Goal: Task Accomplishment & Management: Manage account settings

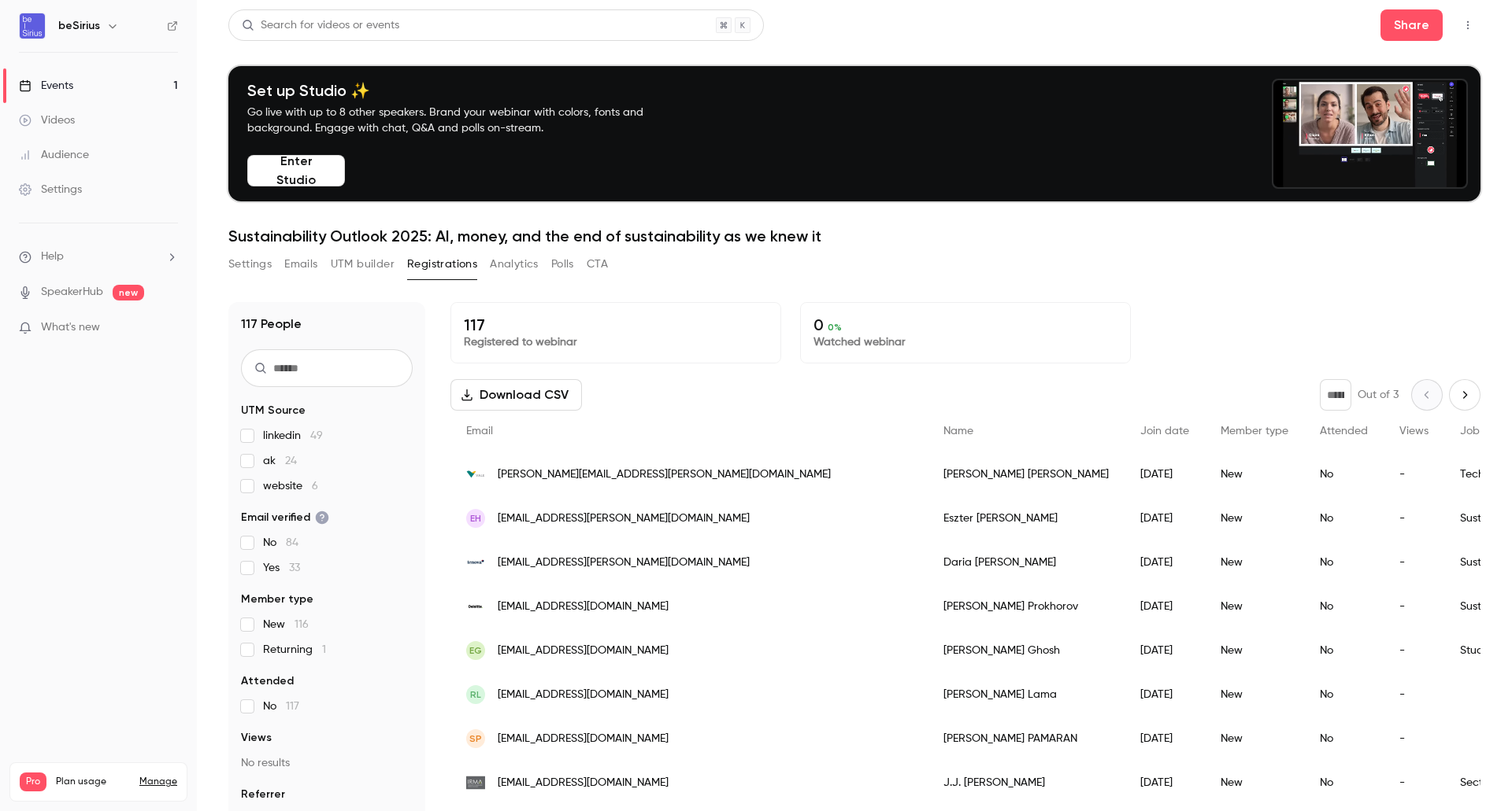
click at [238, 267] on button "Settings" at bounding box center [250, 264] width 44 height 25
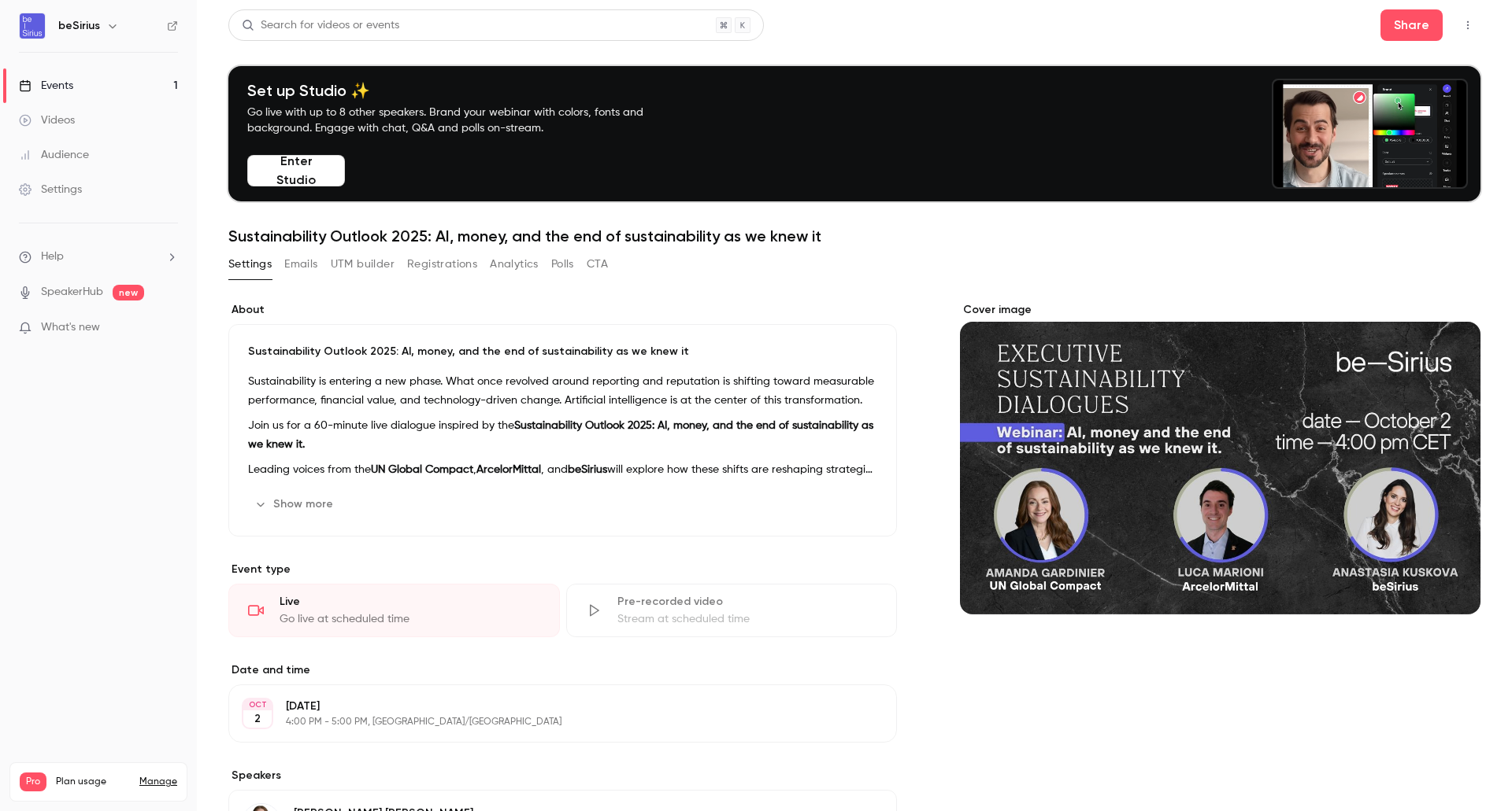
click at [86, 154] on div "Audience" at bounding box center [53, 155] width 70 height 16
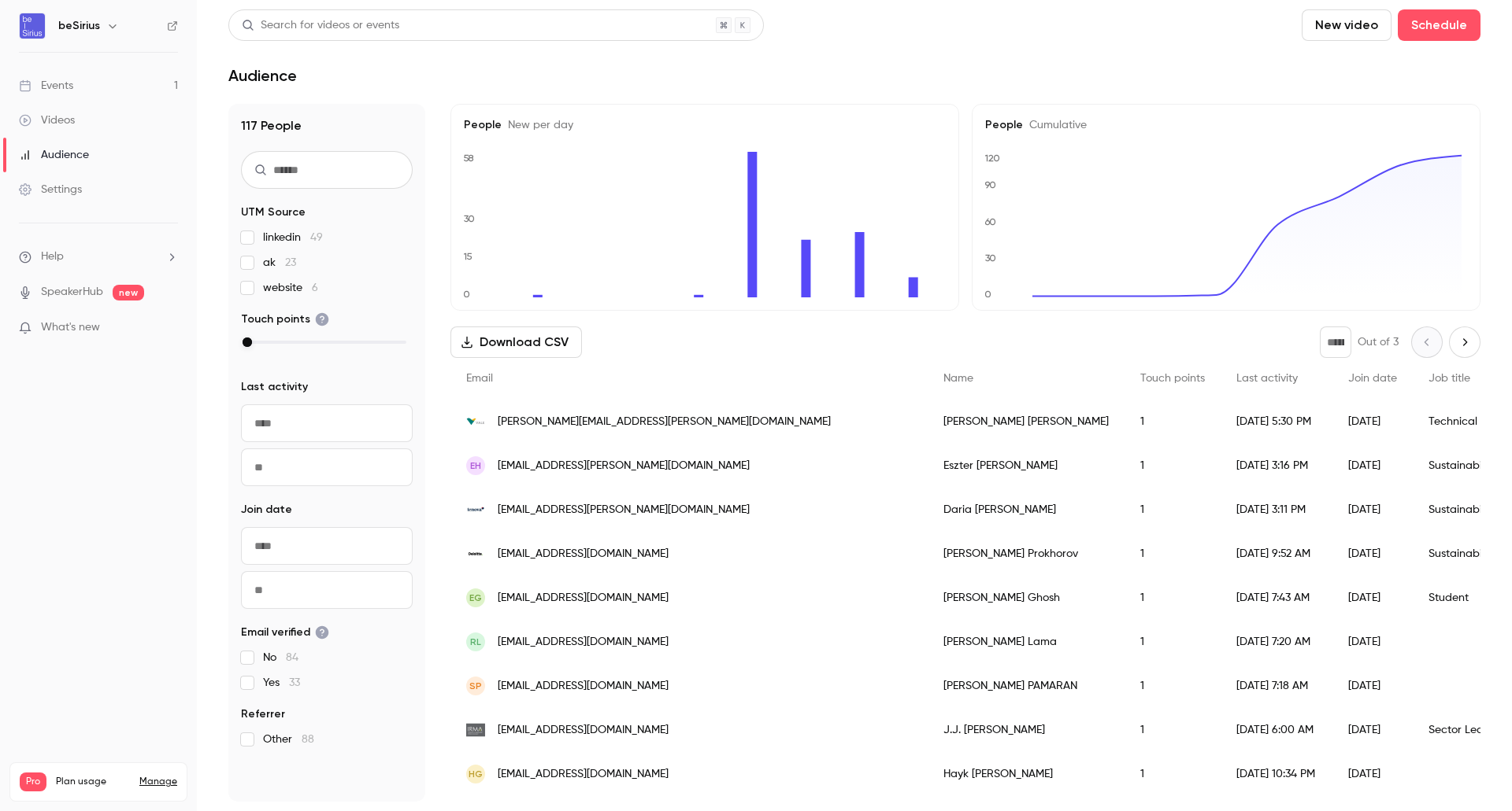
click at [87, 81] on link "Events 1" at bounding box center [98, 85] width 197 height 35
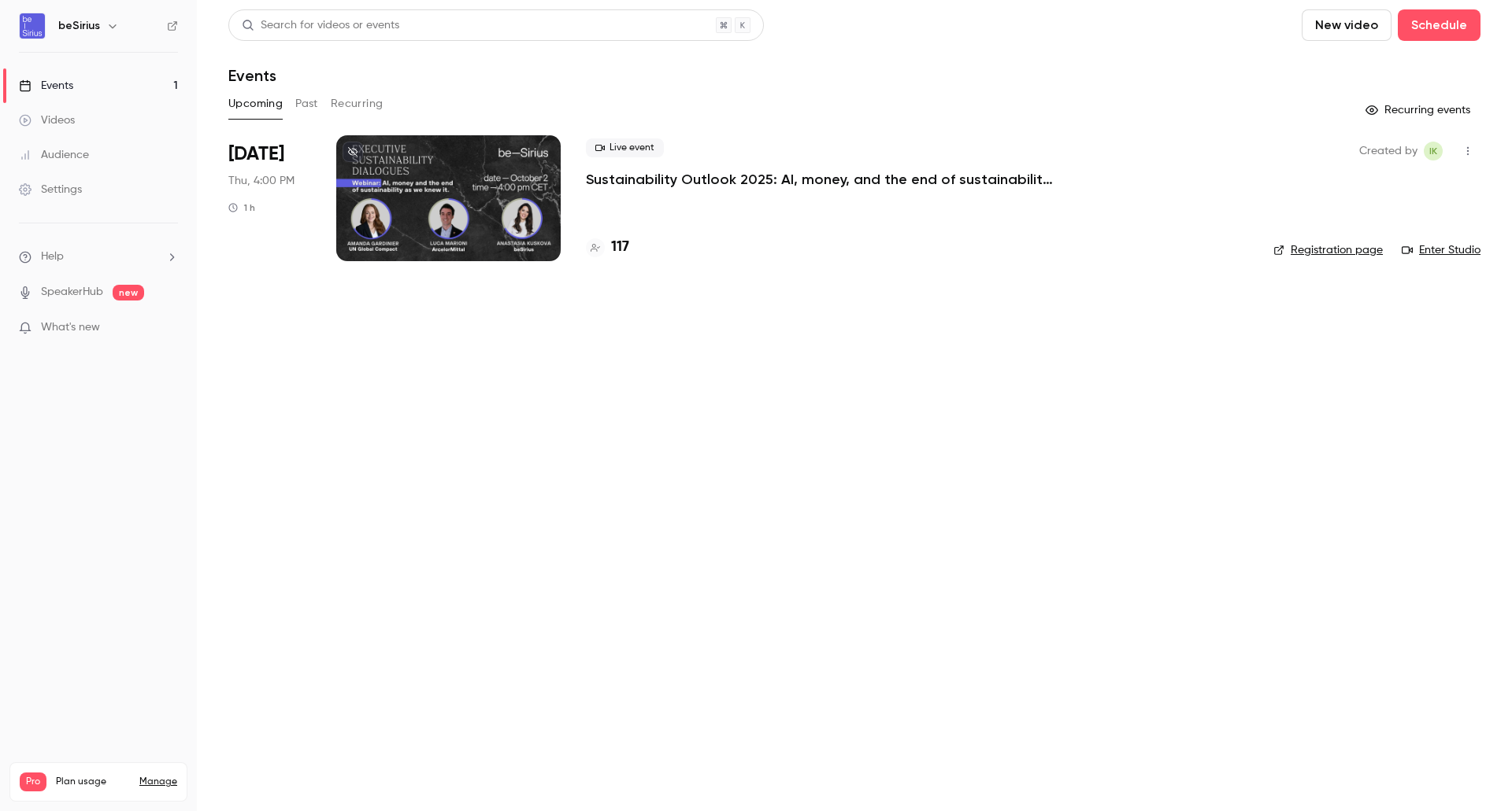
click at [100, 193] on link "Settings" at bounding box center [98, 189] width 197 height 35
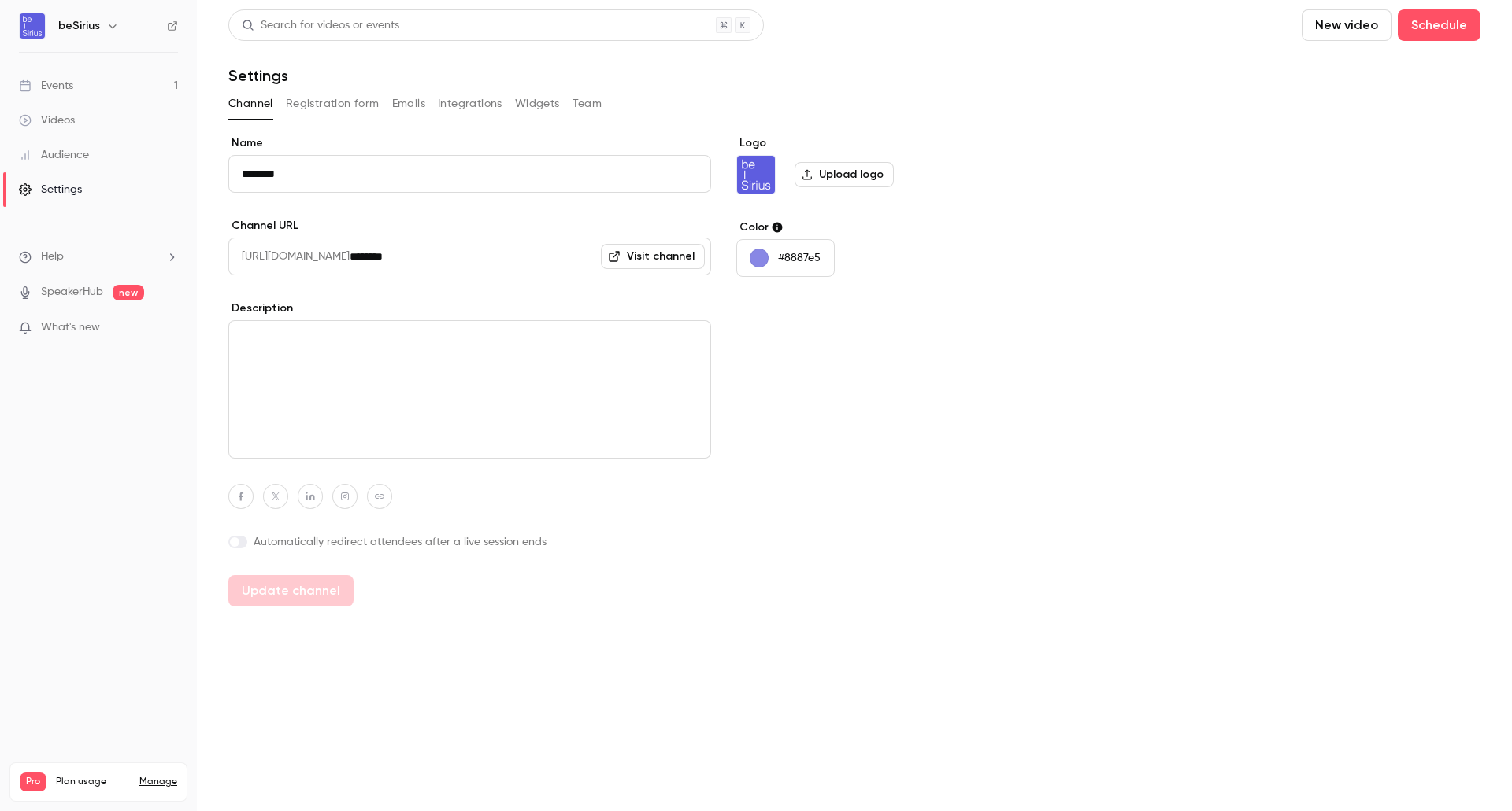
click at [334, 114] on button "Registration form" at bounding box center [332, 104] width 93 height 25
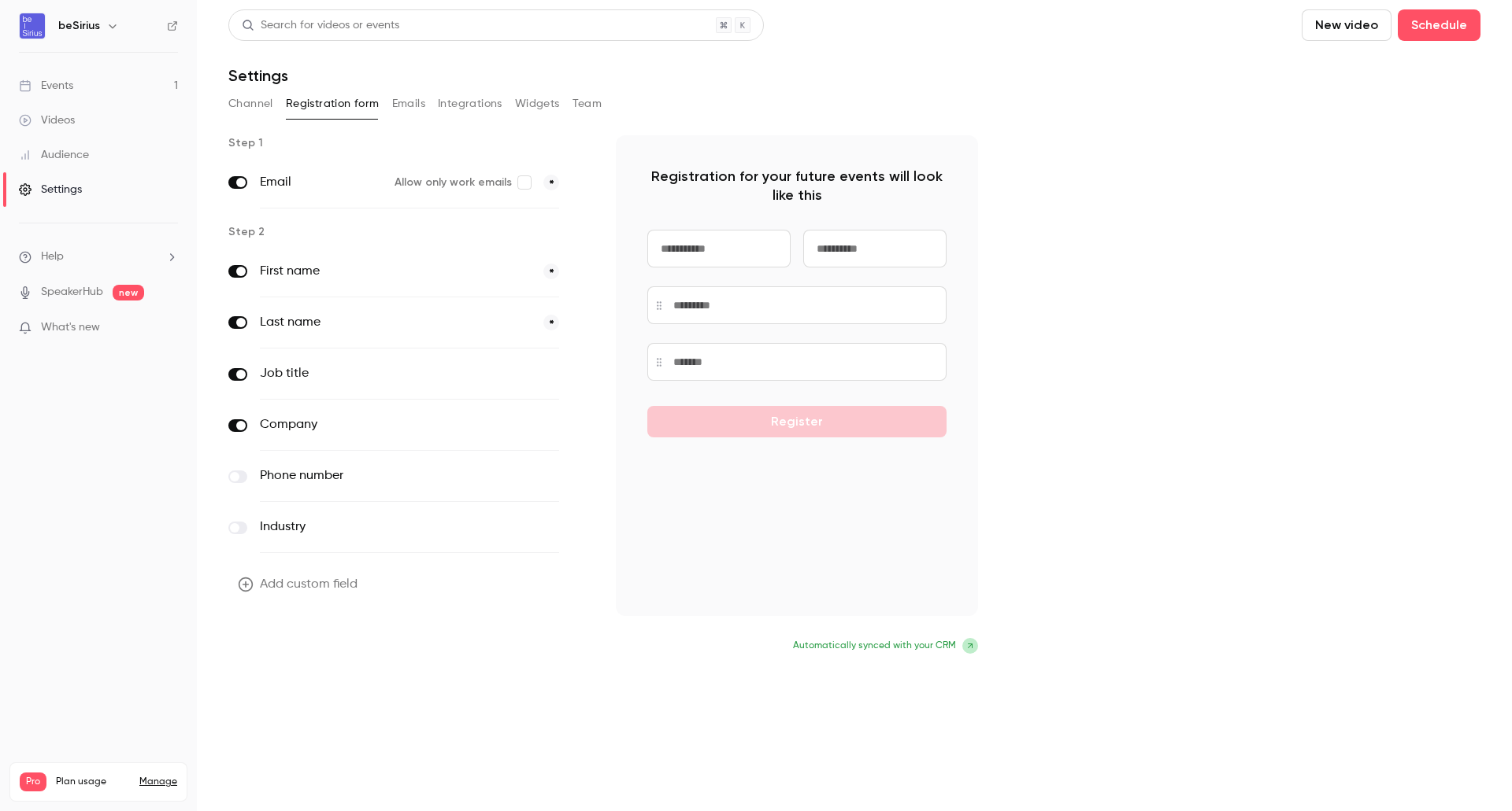
click at [308, 639] on button "Update form" at bounding box center [281, 648] width 106 height 31
